Goal: Task Accomplishment & Management: Use online tool/utility

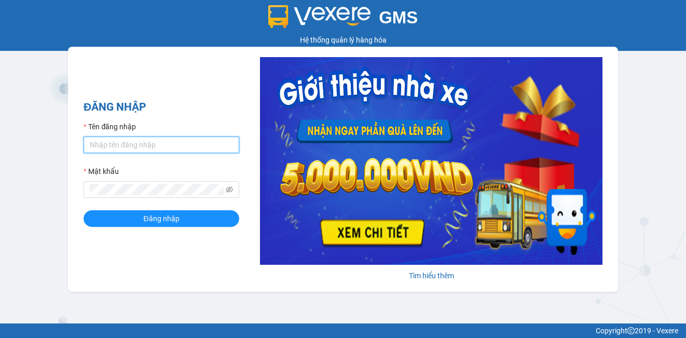
click at [171, 147] on input "Tên đăng nhập" at bounding box center [162, 145] width 156 height 17
type input "huongdh.minhquoc"
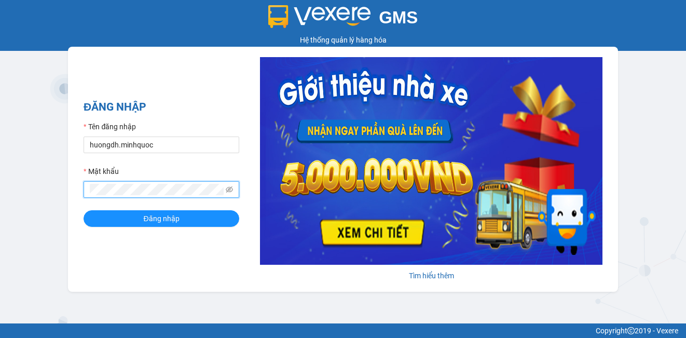
click at [84, 210] on button "Đăng nhập" at bounding box center [162, 218] width 156 height 17
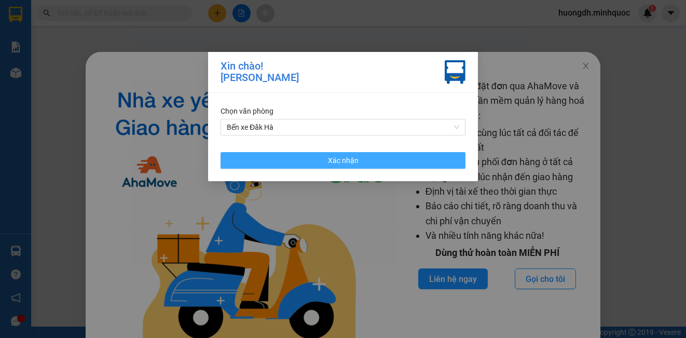
click at [296, 164] on button "Xác nhận" at bounding box center [343, 160] width 245 height 17
